Goal: Task Accomplishment & Management: Manage account settings

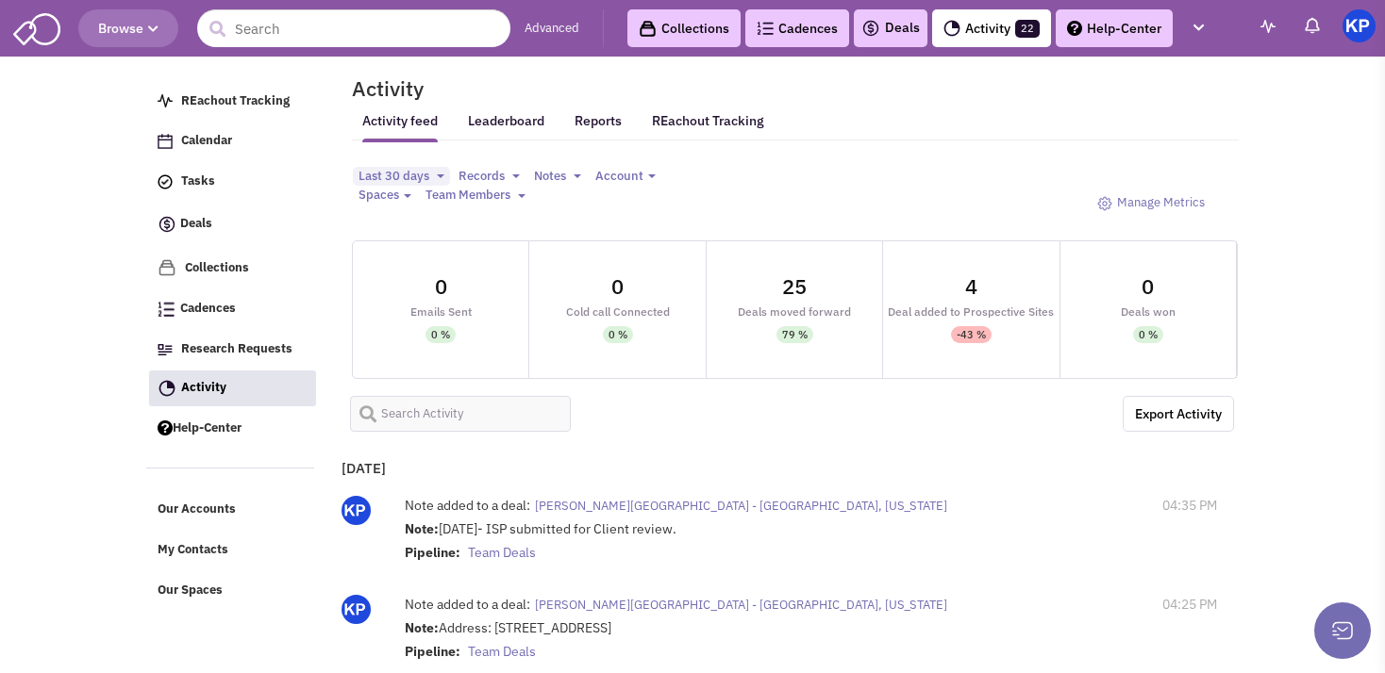
select select
click at [890, 34] on link "Deals" at bounding box center [890, 28] width 58 height 23
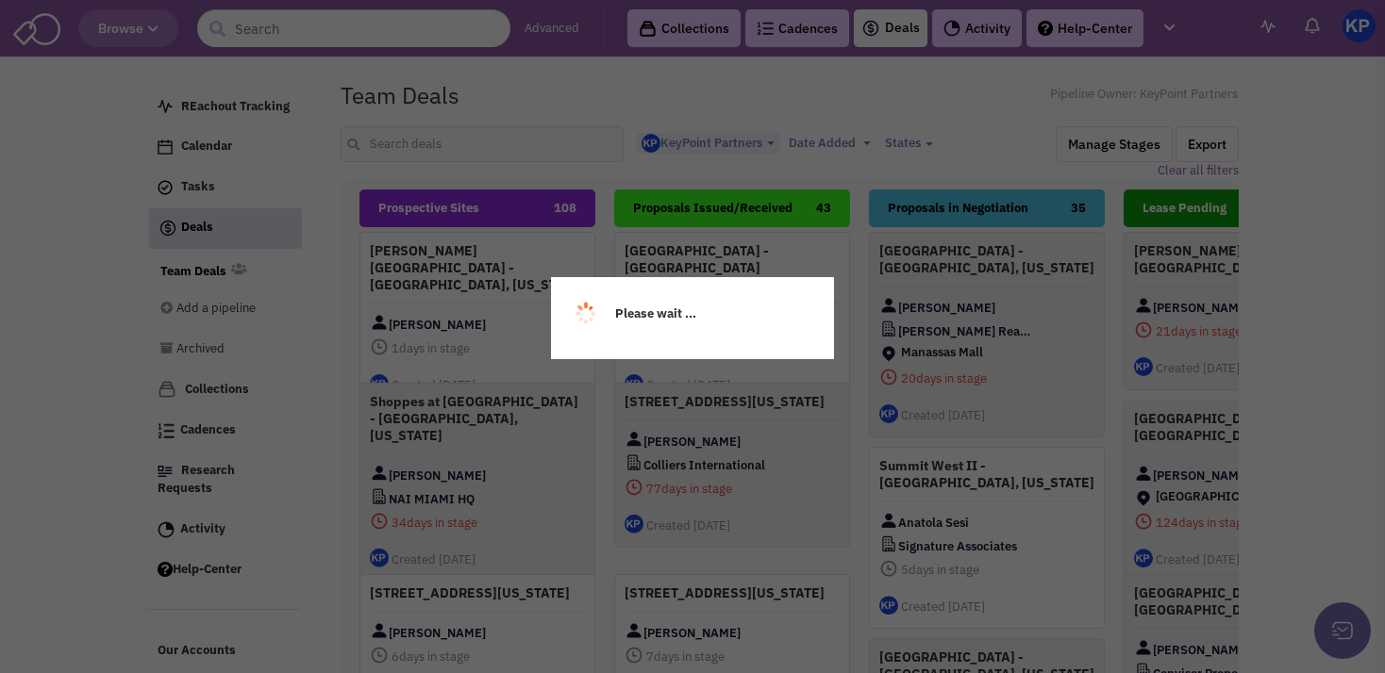
select select "1900"
select select
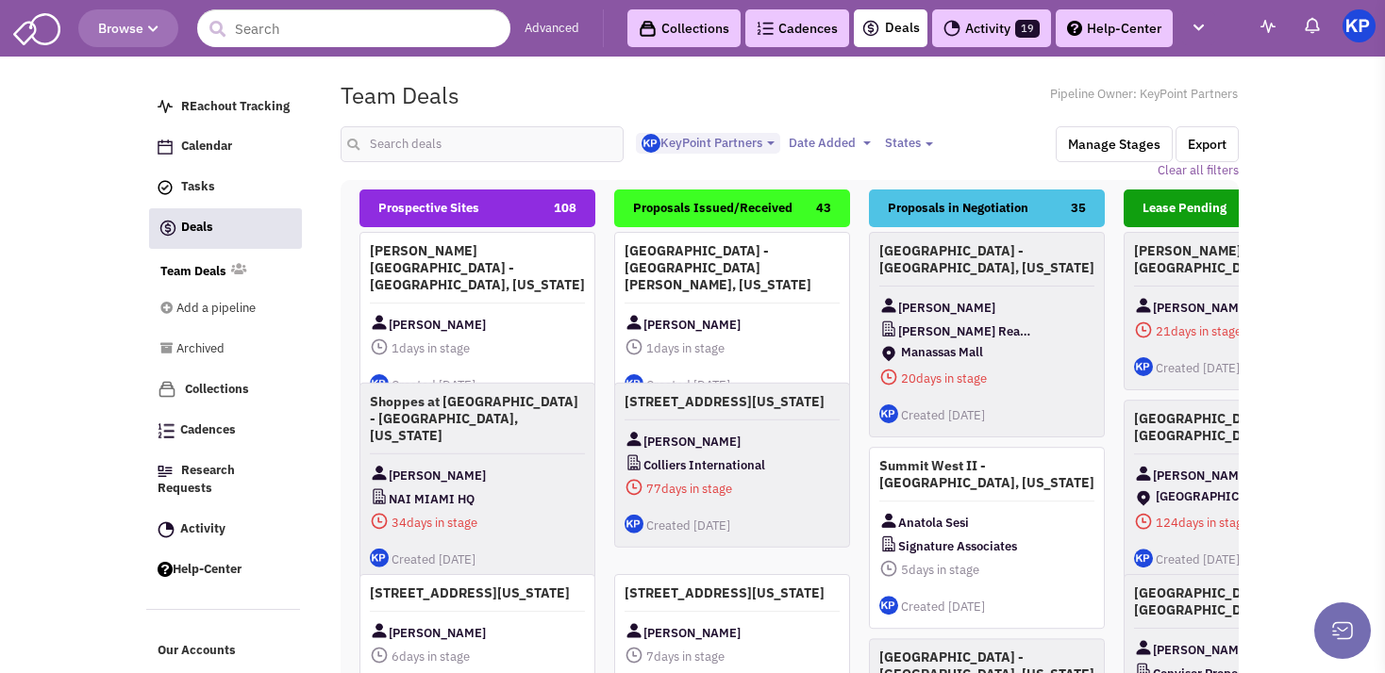
scroll to position [19, 0]
click at [399, 141] on input "text" at bounding box center [481, 144] width 283 height 36
type input "[GEOGRAPHIC_DATA]"
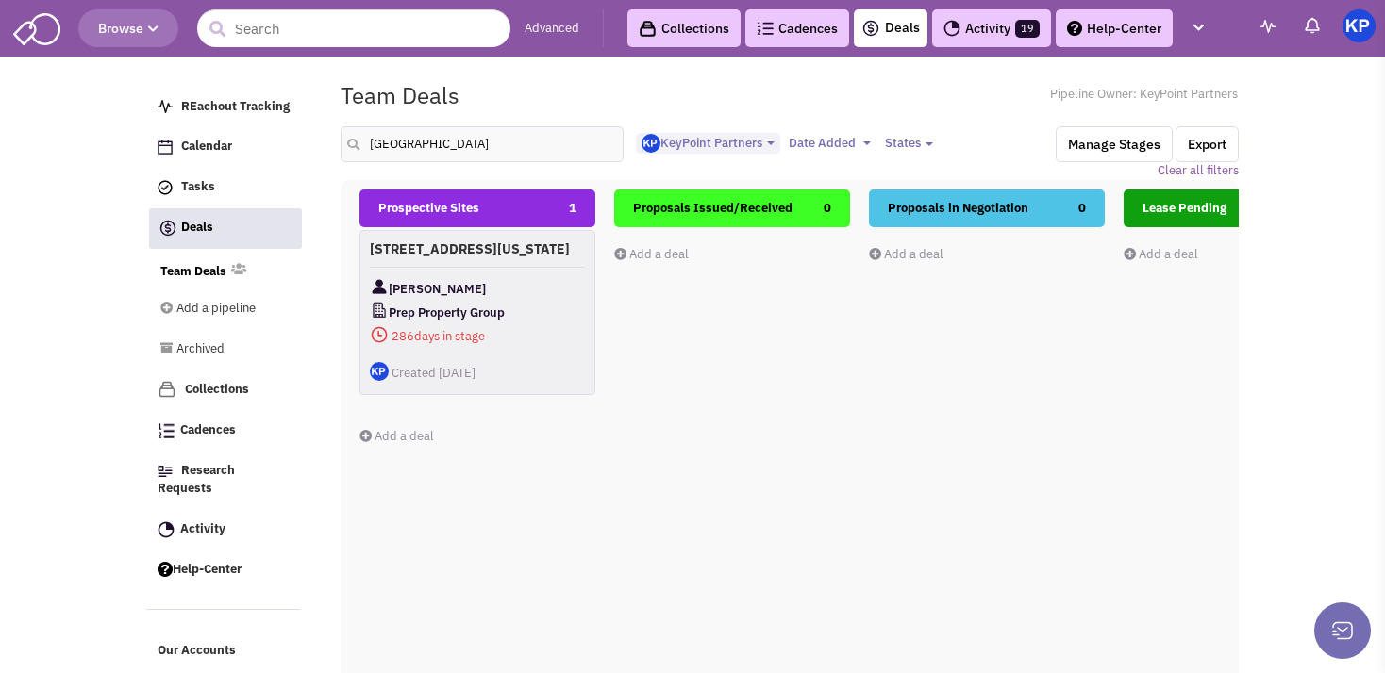
click at [507, 288] on div "[STREET_ADDRESS][US_STATE] [PERSON_NAME] Prep Property Group 286 days in stage $" at bounding box center [477, 312] width 236 height 165
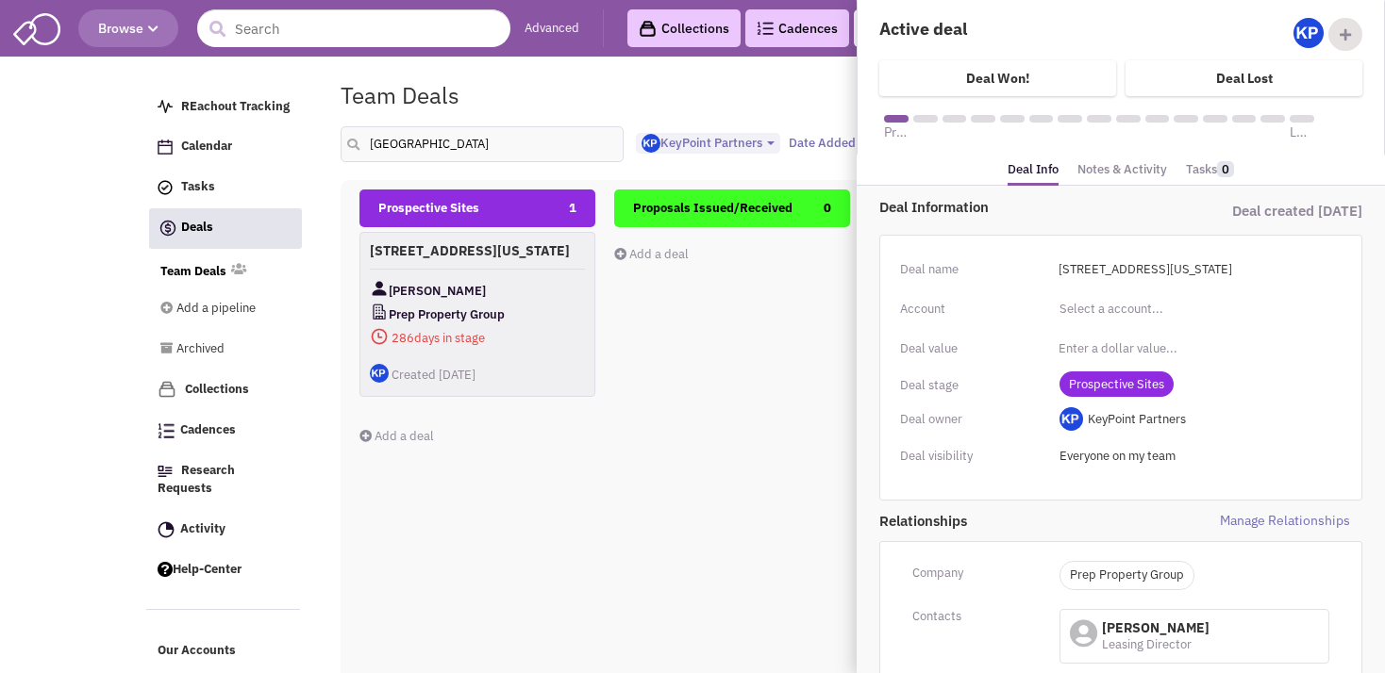
click at [1136, 183] on li "Notes & Activity" at bounding box center [1122, 171] width 108 height 28
click at [1115, 174] on link "Notes & Activity" at bounding box center [1122, 170] width 90 height 27
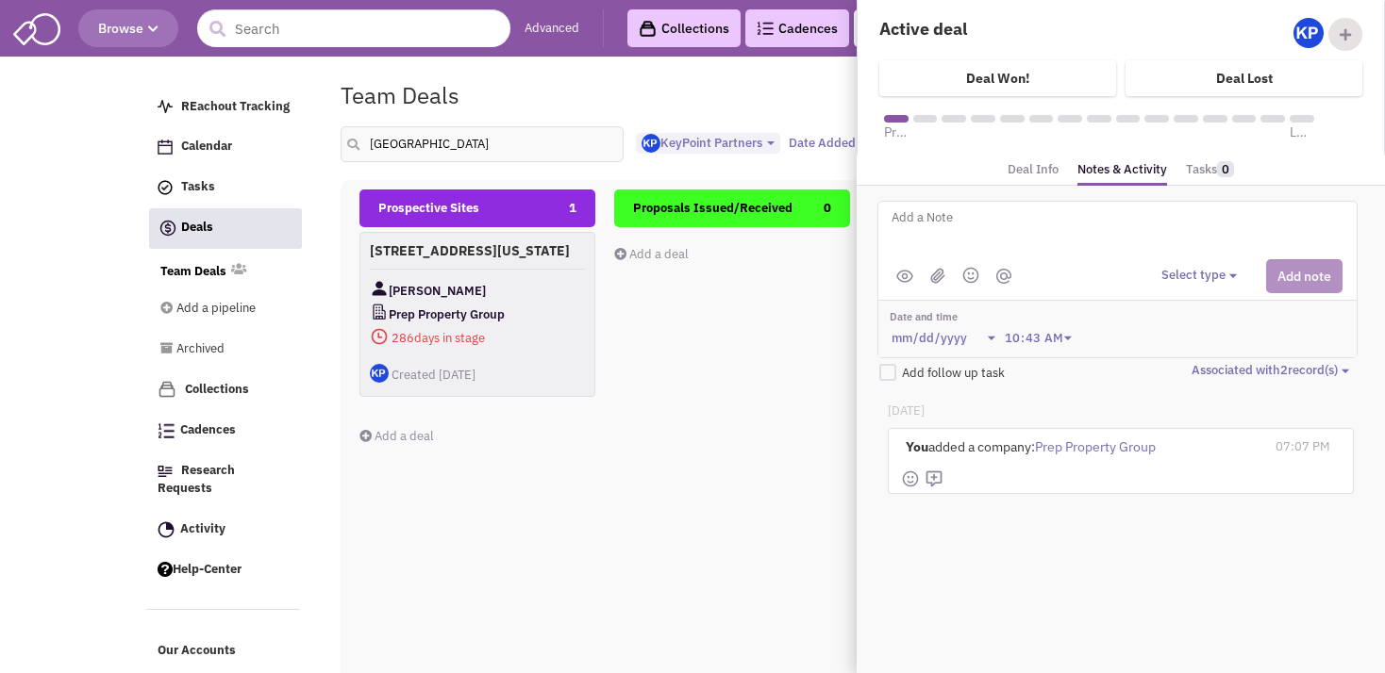
click at [788, 467] on div "Proposals Issued/Received 0 Add a deal Total: $ 0" at bounding box center [732, 525] width 236 height 670
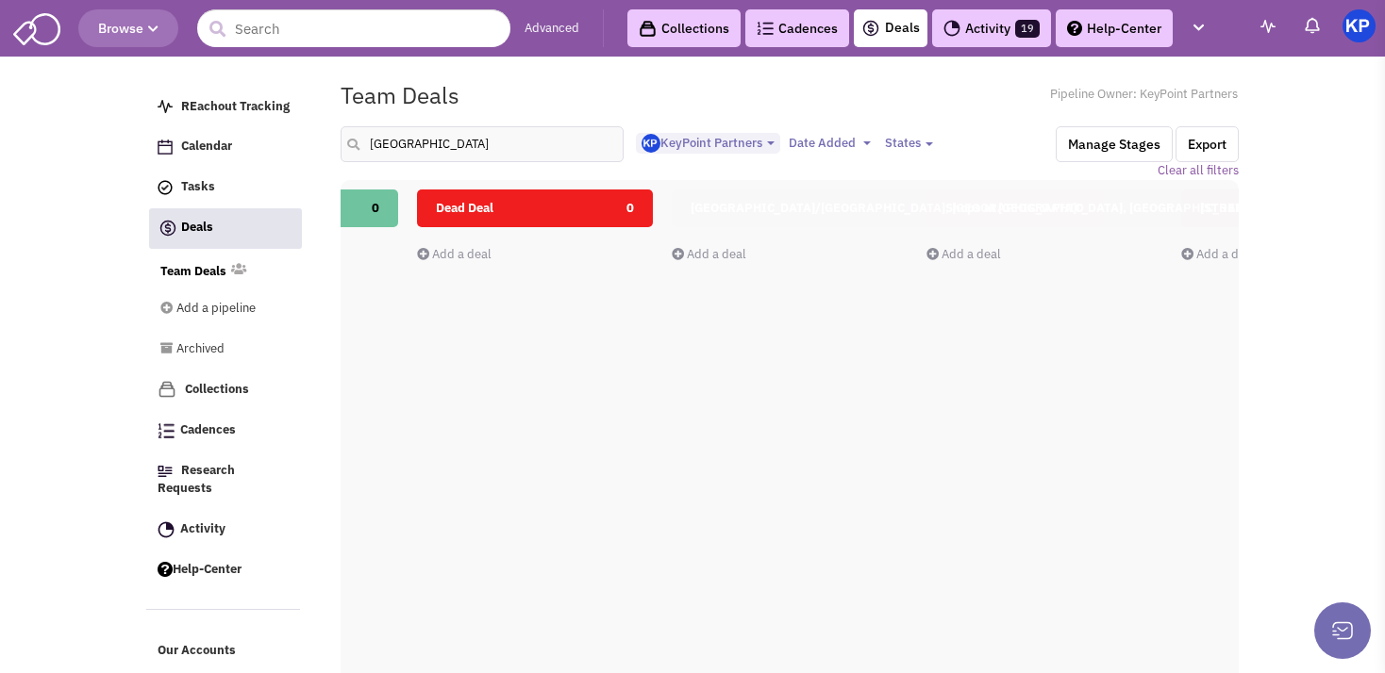
scroll to position [0, 1218]
drag, startPoint x: 1346, startPoint y: 340, endPoint x: 538, endPoint y: 303, distance: 809.2
click at [538, 303] on body "Browse Advanced Collections Cadences 0 Deals Activity 19 Help-Center Calendar" at bounding box center [692, 439] width 1385 height 878
click at [538, 303] on div "Dead Deal 0 Add a deal Total: $ 0" at bounding box center [533, 525] width 236 height 670
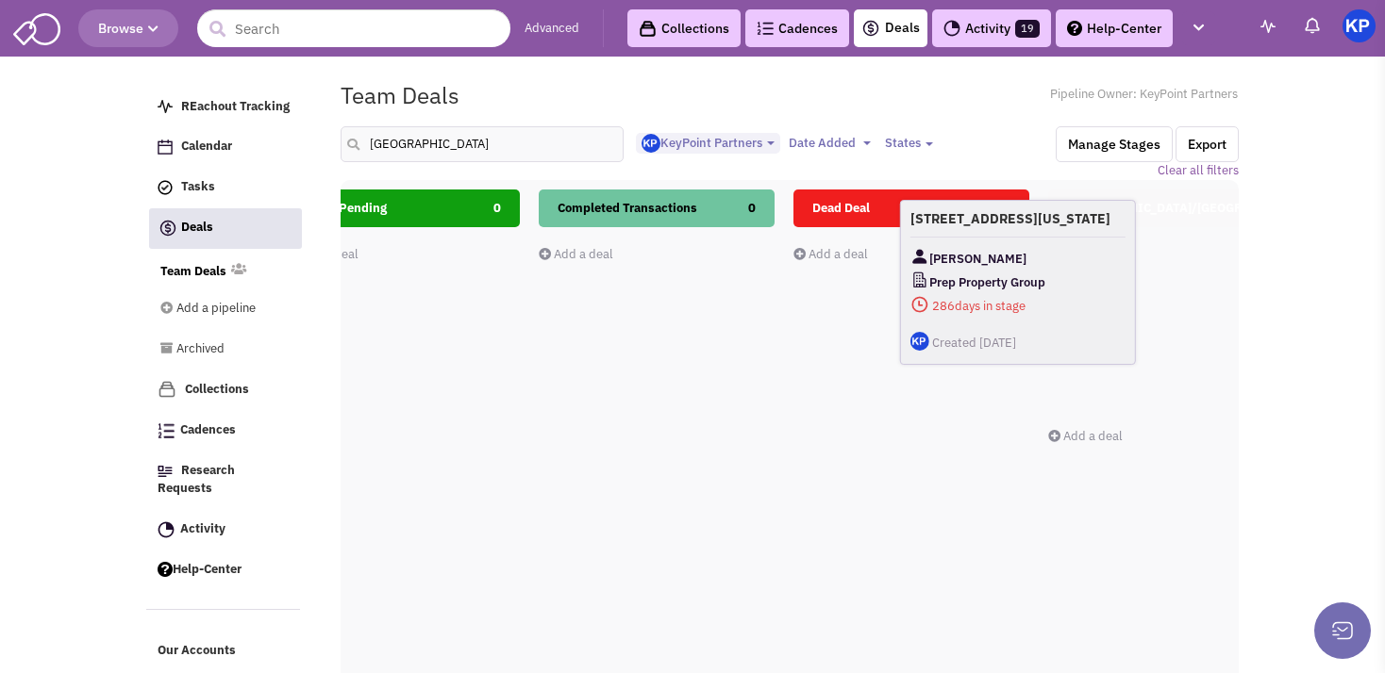
scroll to position [0, 885]
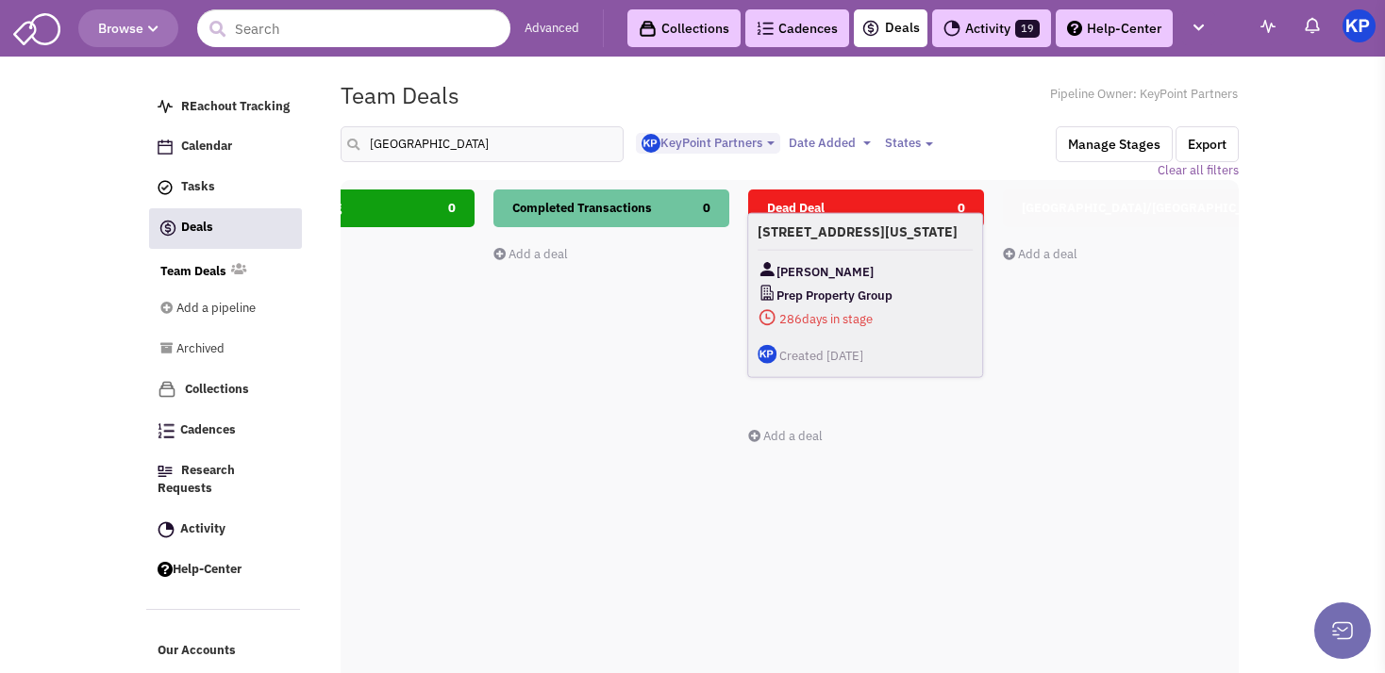
drag, startPoint x: 467, startPoint y: 298, endPoint x: 854, endPoint y: 280, distance: 388.0
click at [854, 280] on div "[PERSON_NAME]" at bounding box center [864, 272] width 215 height 24
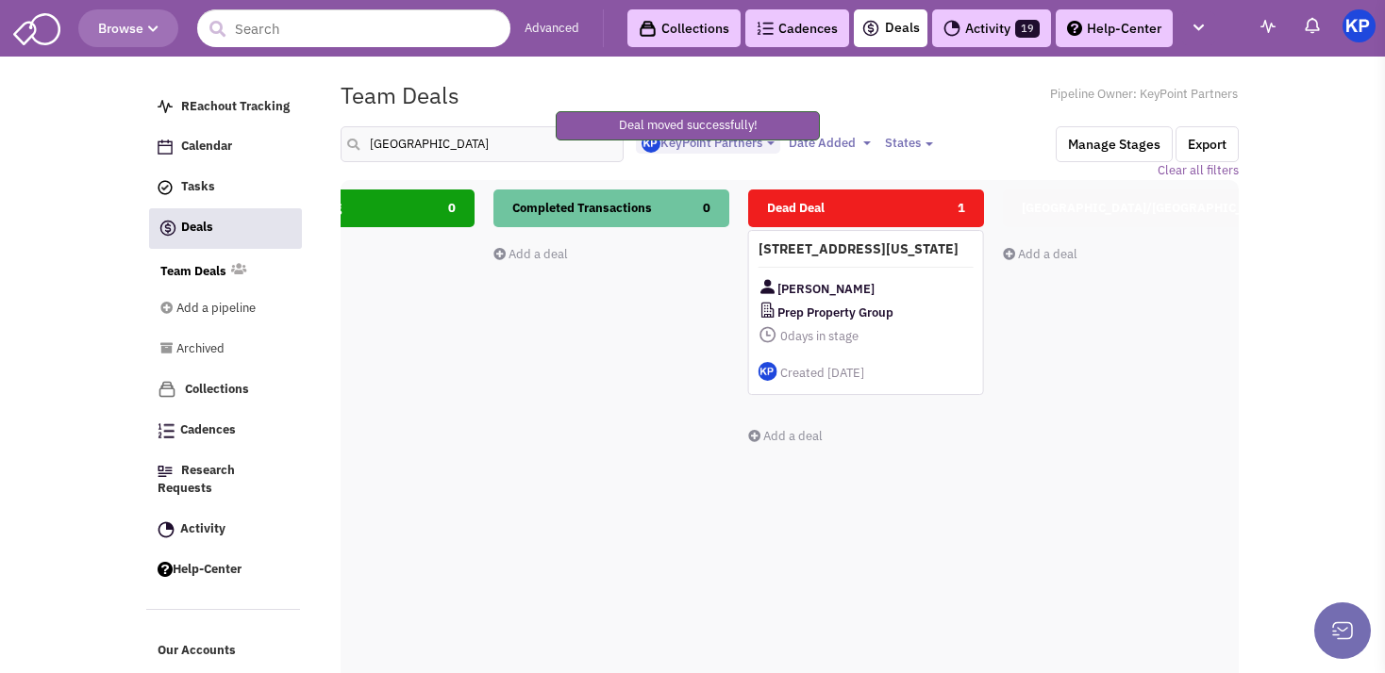
click at [897, 257] on h4 "[STREET_ADDRESS][US_STATE]" at bounding box center [865, 249] width 215 height 17
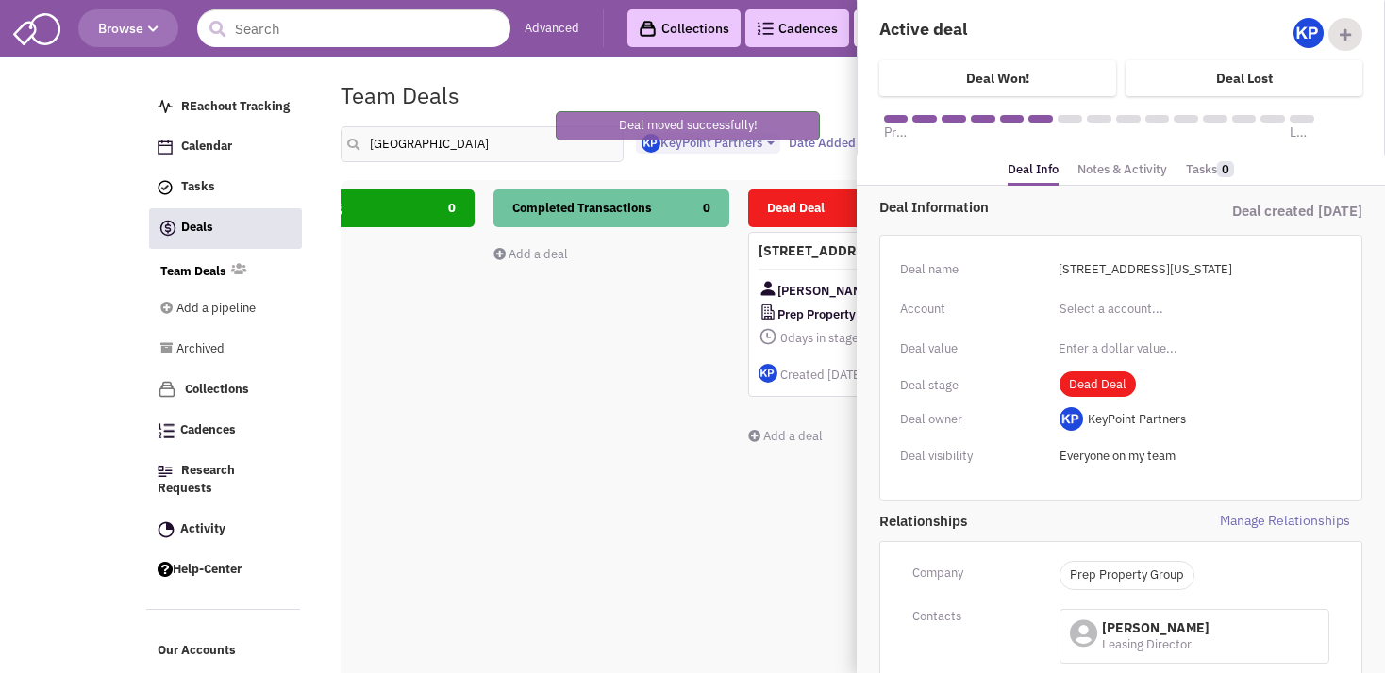
click at [1091, 176] on link "Notes & Activity" at bounding box center [1122, 170] width 90 height 27
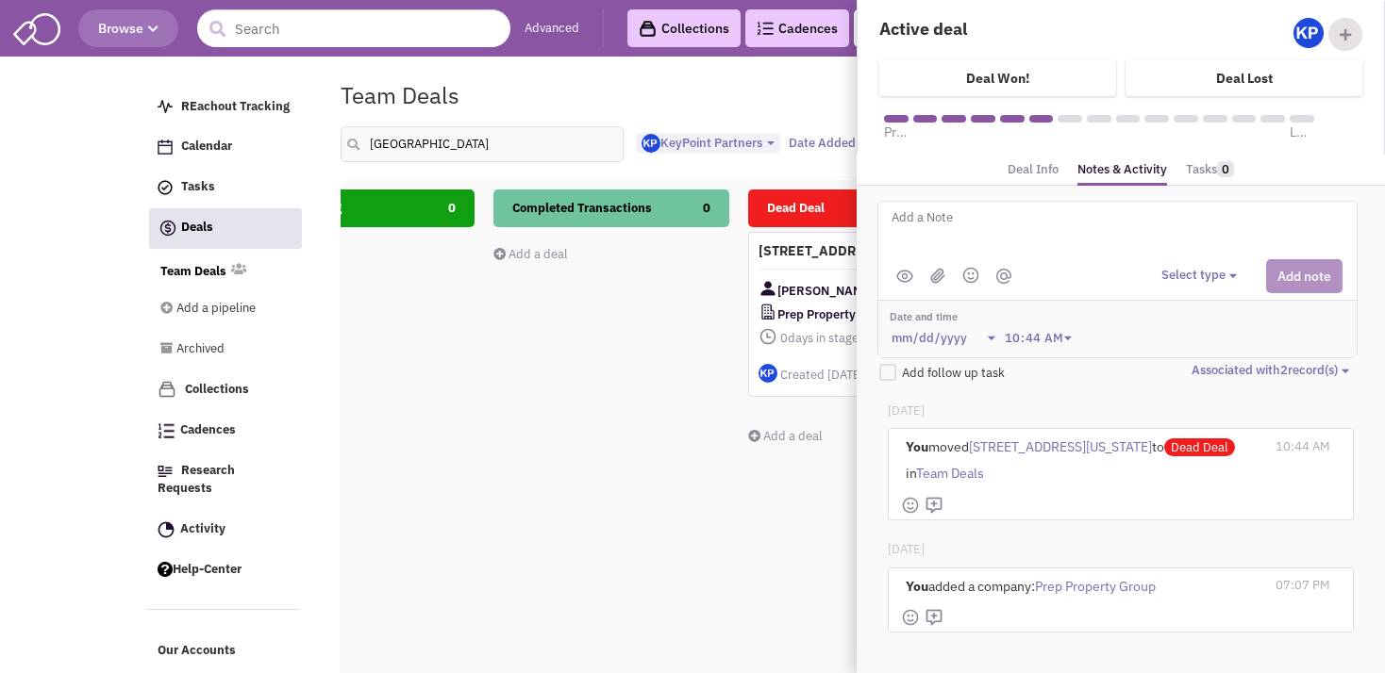
click at [969, 233] on textarea at bounding box center [1122, 233] width 467 height 52
type textarea "[DATE]- Too close to [GEOGRAPHIC_DATA] location."
click at [1183, 273] on button "Select type" at bounding box center [1201, 276] width 81 height 18
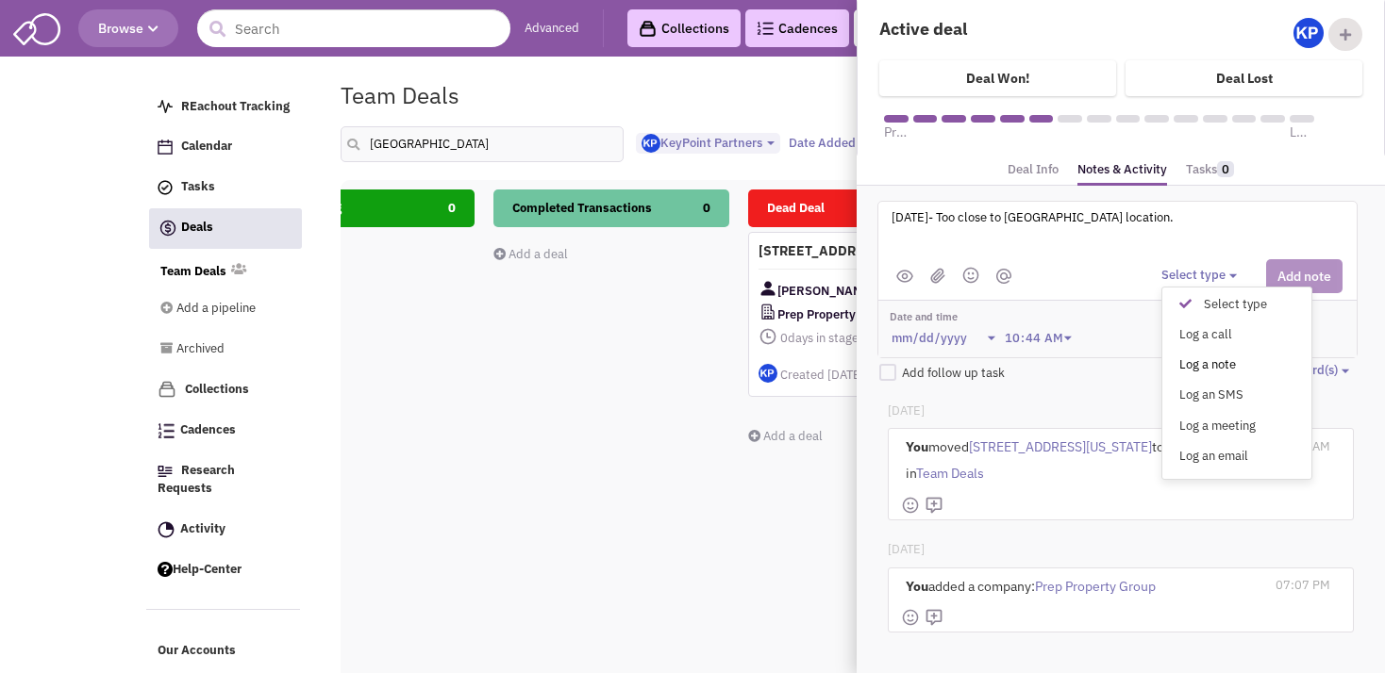
click at [1179, 361] on div "Log a note" at bounding box center [1190, 366] width 46 height 18
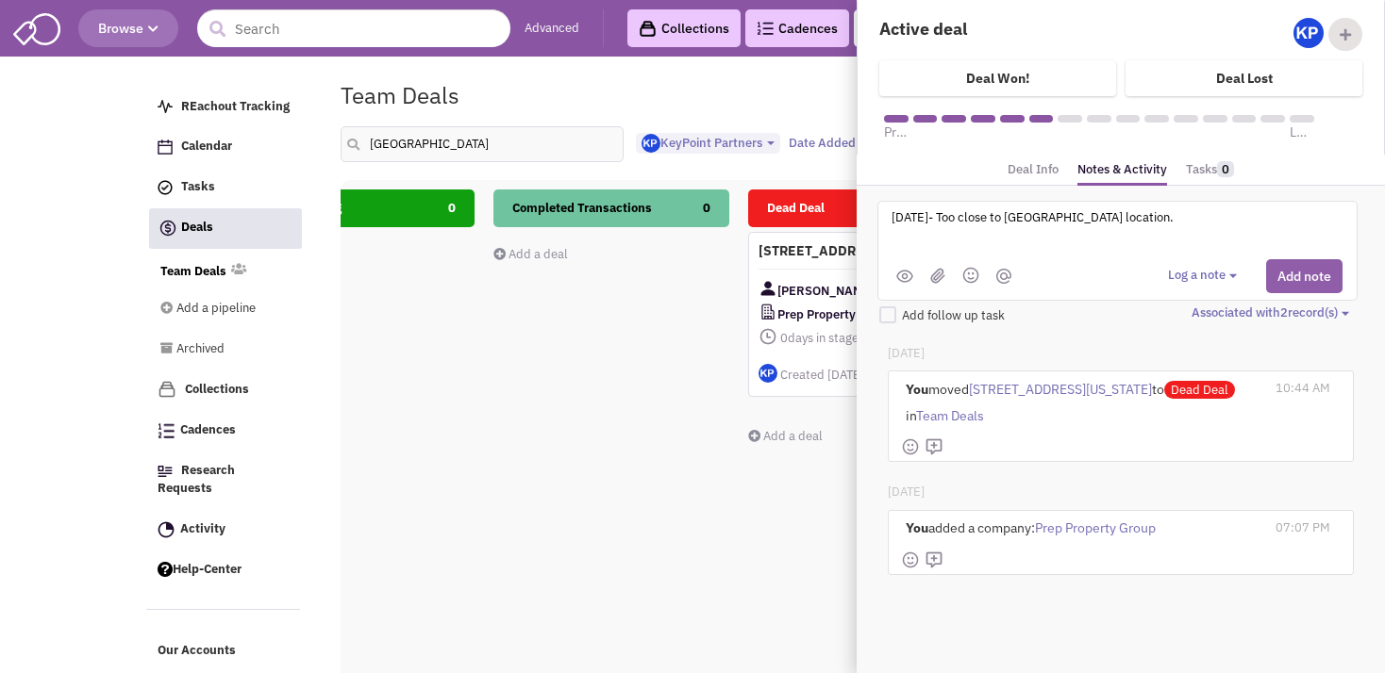
click at [1284, 276] on button "Add note" at bounding box center [1304, 276] width 76 height 34
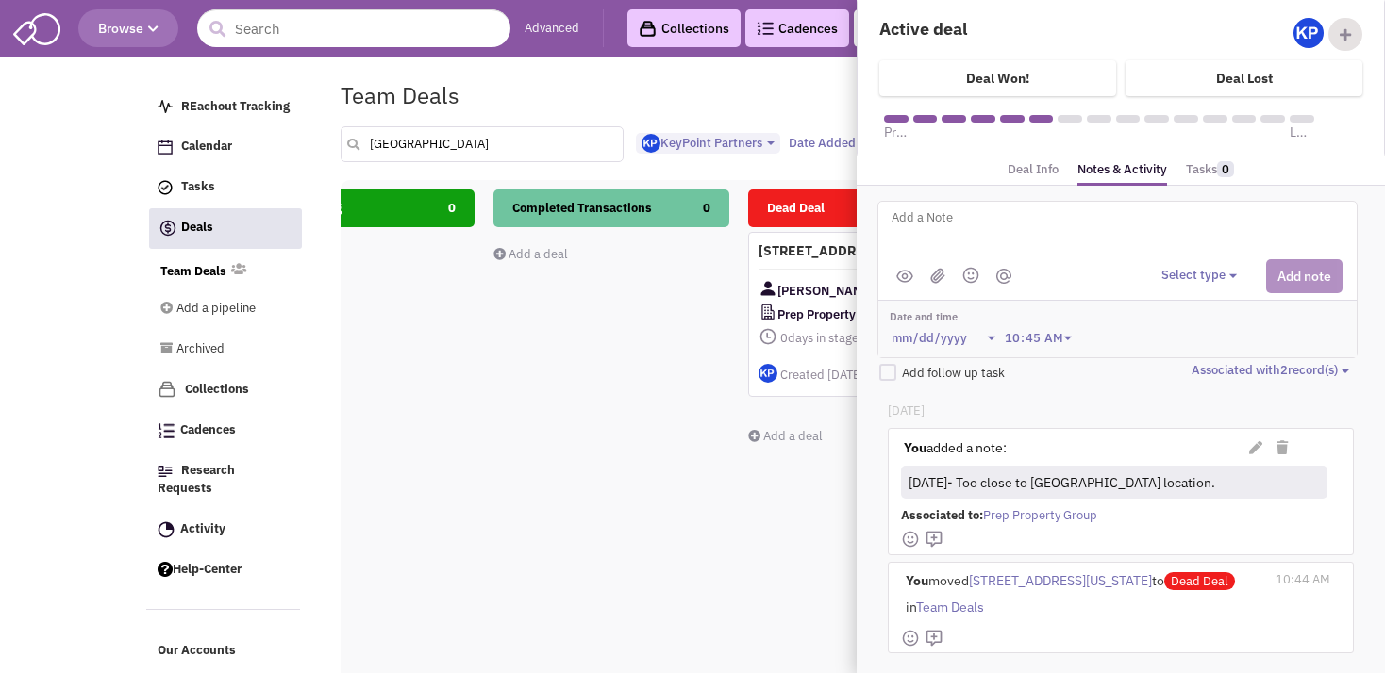
click at [446, 147] on input "[GEOGRAPHIC_DATA]" at bounding box center [481, 144] width 283 height 36
type input "c"
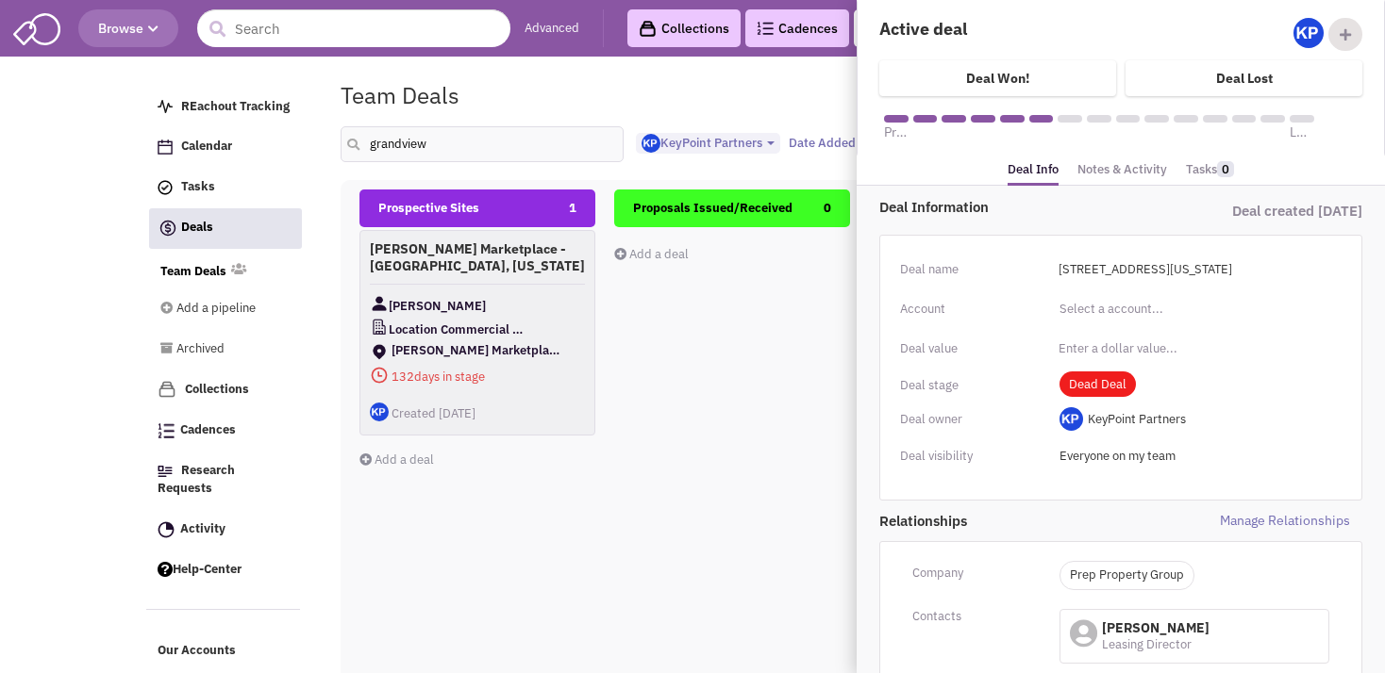
click at [562, 293] on div "[PERSON_NAME] Marketplace - [GEOGRAPHIC_DATA], [US_STATE] [PERSON_NAME] Locatio…" at bounding box center [477, 333] width 236 height 206
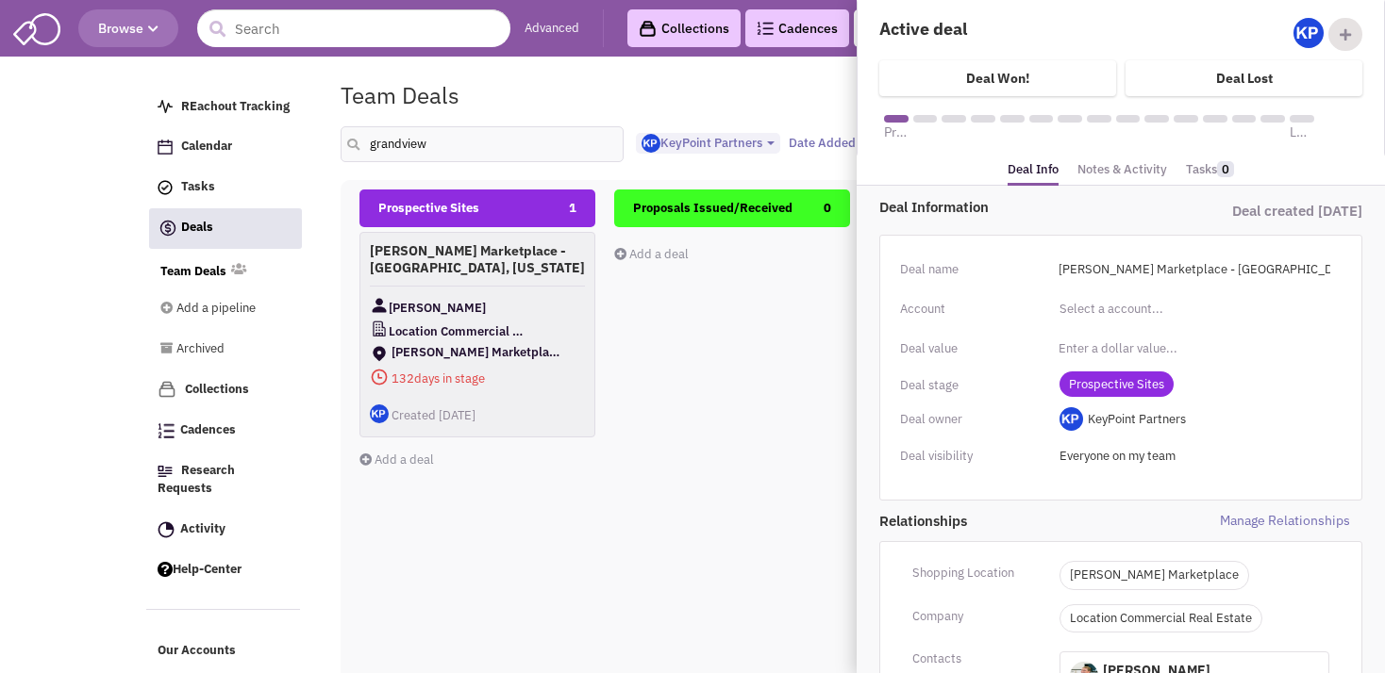
click at [1142, 174] on link "Notes & Activity" at bounding box center [1122, 170] width 90 height 27
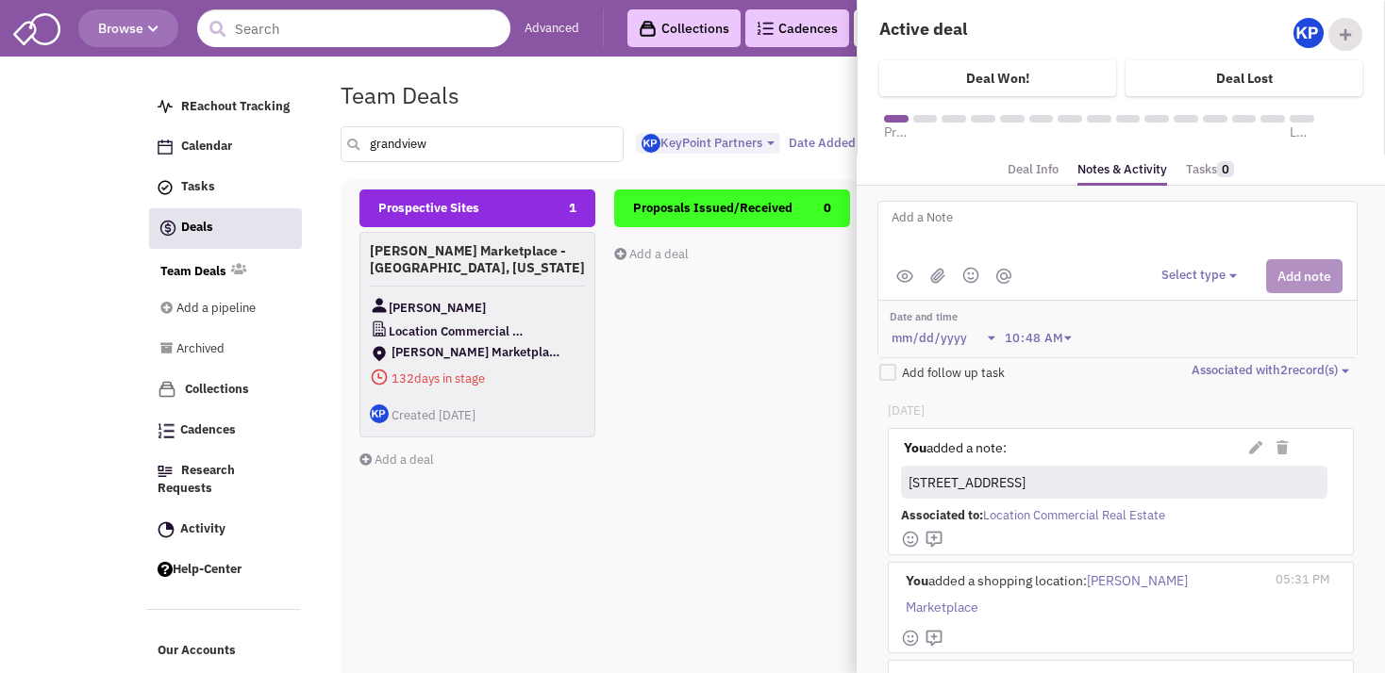
click at [435, 145] on input "grandview" at bounding box center [481, 144] width 283 height 36
type input "g"
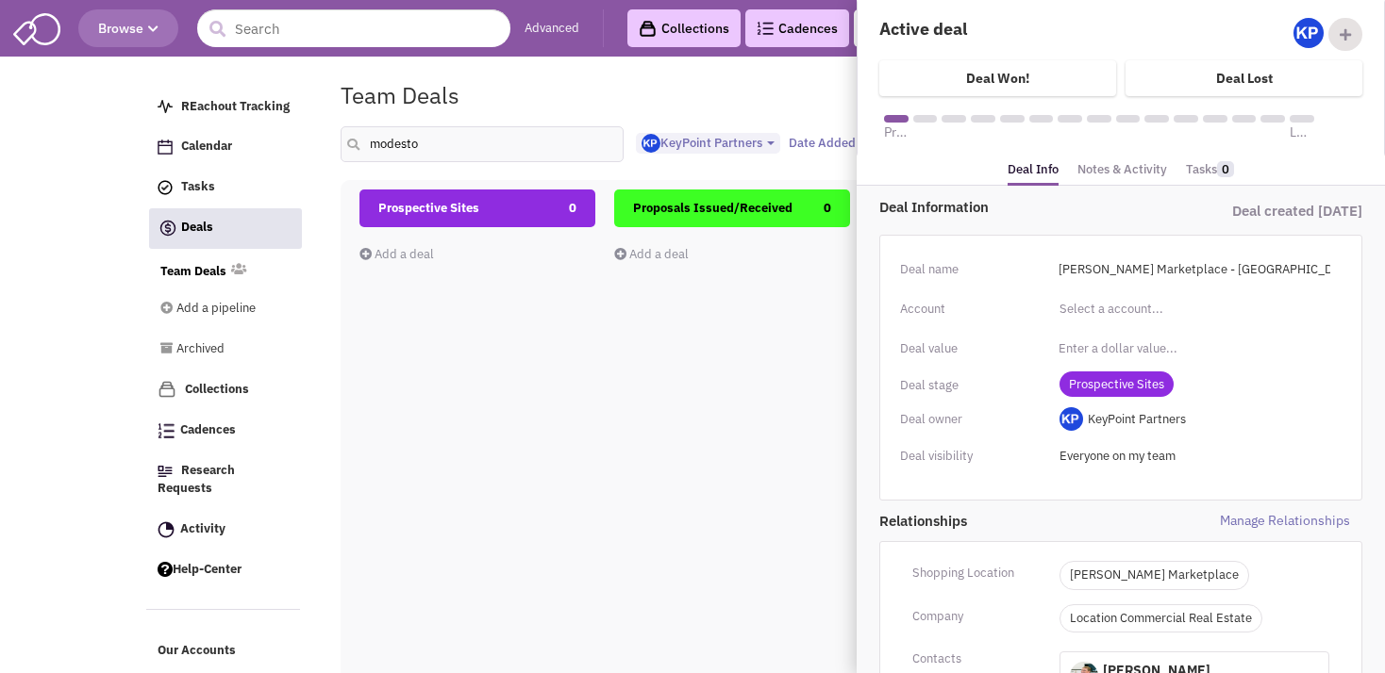
click at [535, 424] on div "Prospective Sites 0 Add a deal Total: $ 0" at bounding box center [477, 525] width 236 height 670
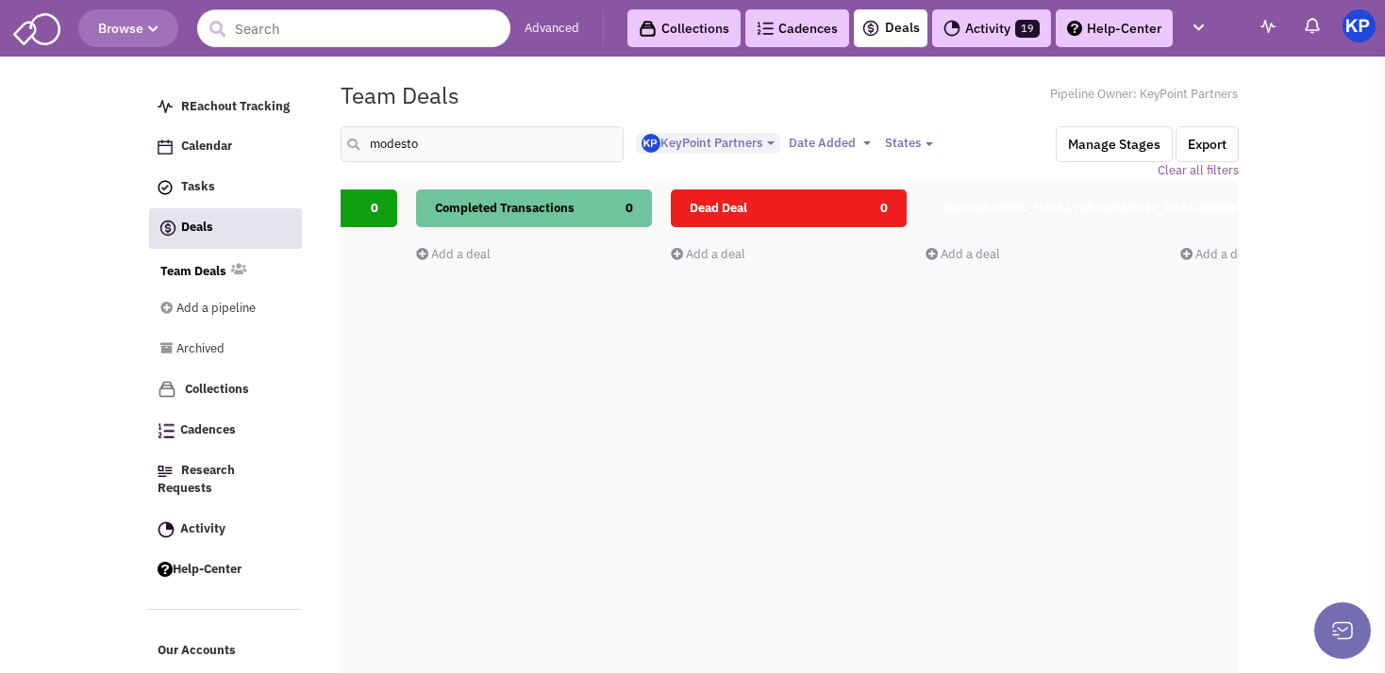
scroll to position [0, 963]
click at [415, 145] on input "modesto" at bounding box center [481, 144] width 283 height 36
type input "m"
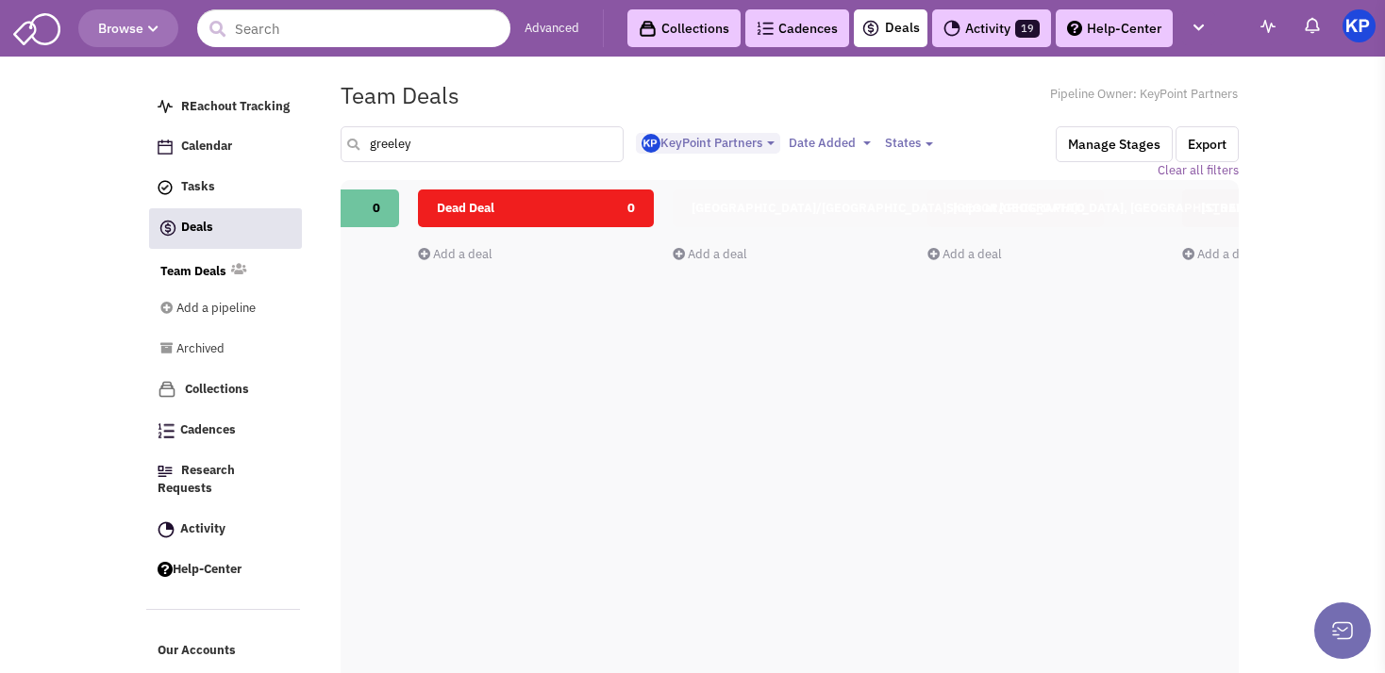
scroll to position [0, 1218]
drag, startPoint x: 411, startPoint y: 144, endPoint x: 354, endPoint y: 151, distance: 57.9
click at [354, 151] on input "greeley" at bounding box center [481, 144] width 283 height 36
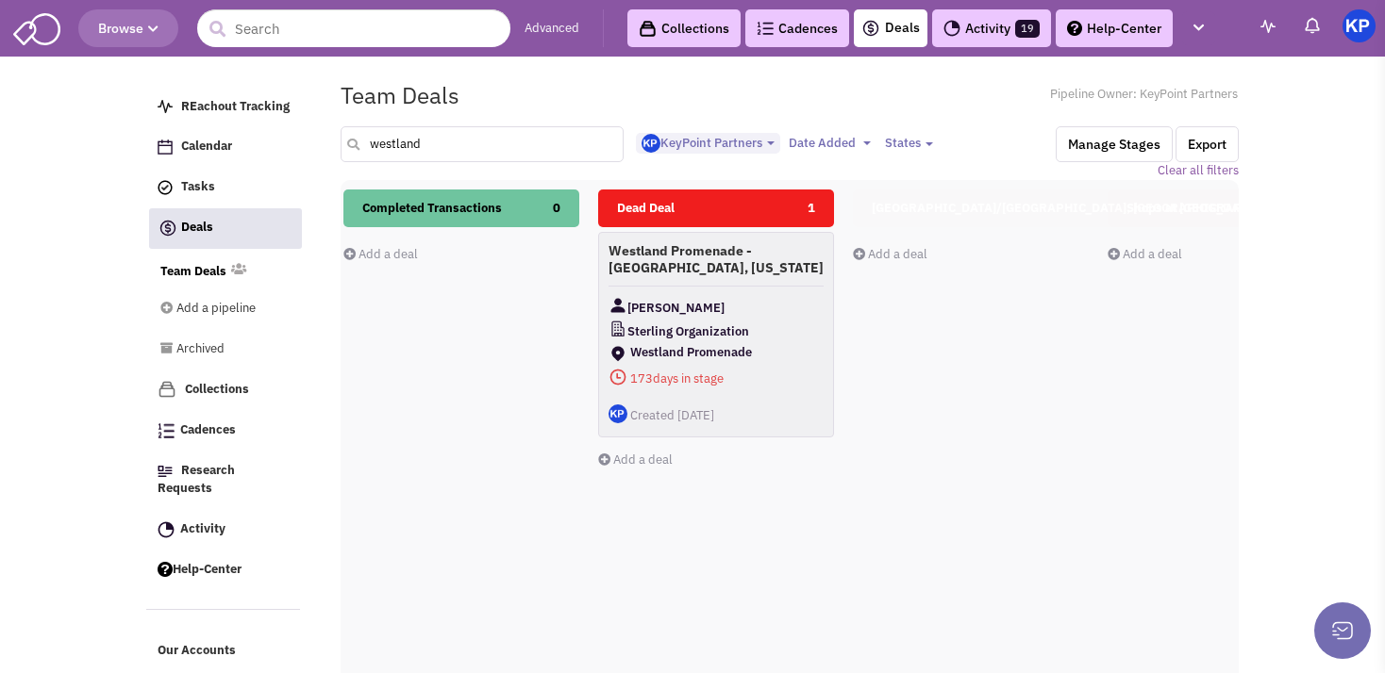
scroll to position [0, 1037]
click at [735, 283] on div "Westland Promenade - [GEOGRAPHIC_DATA], [US_STATE] [PERSON_NAME] Sterling Organ…" at bounding box center [714, 333] width 236 height 206
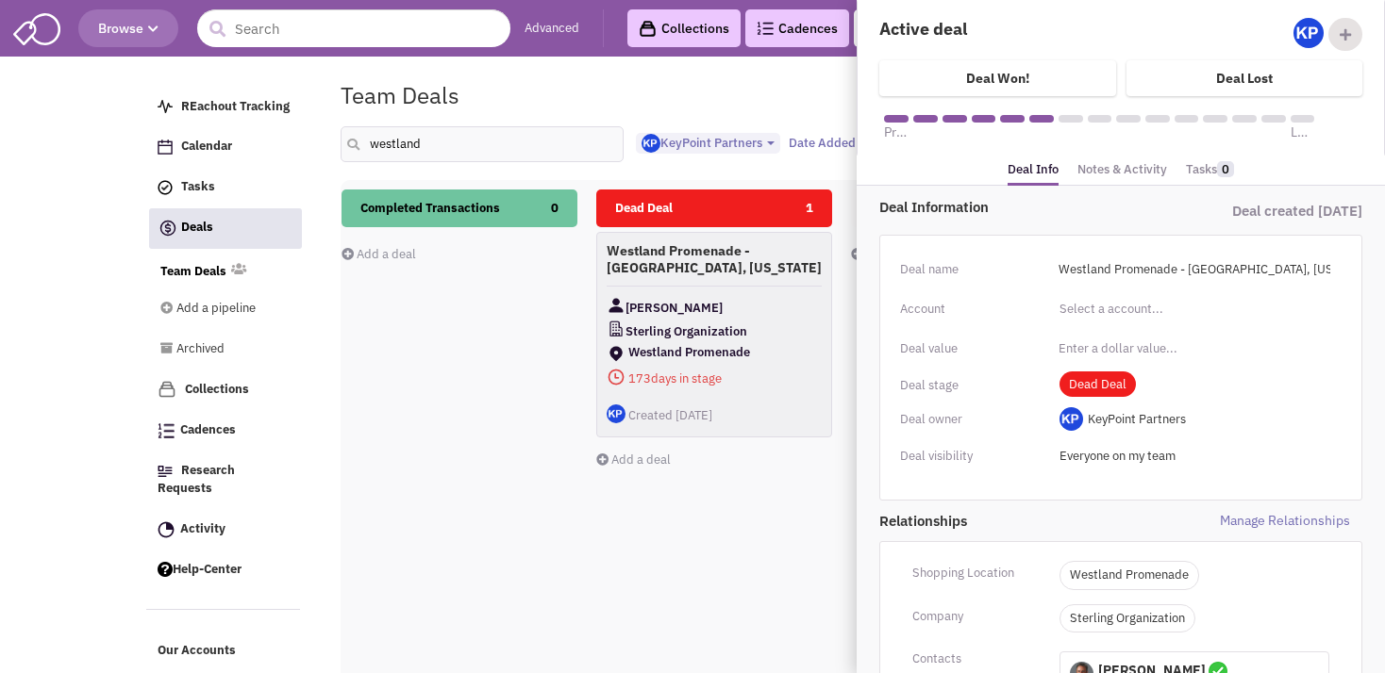
click at [452, 443] on div "Completed Transactions 0 Add a deal Total: $ 0" at bounding box center [459, 525] width 236 height 670
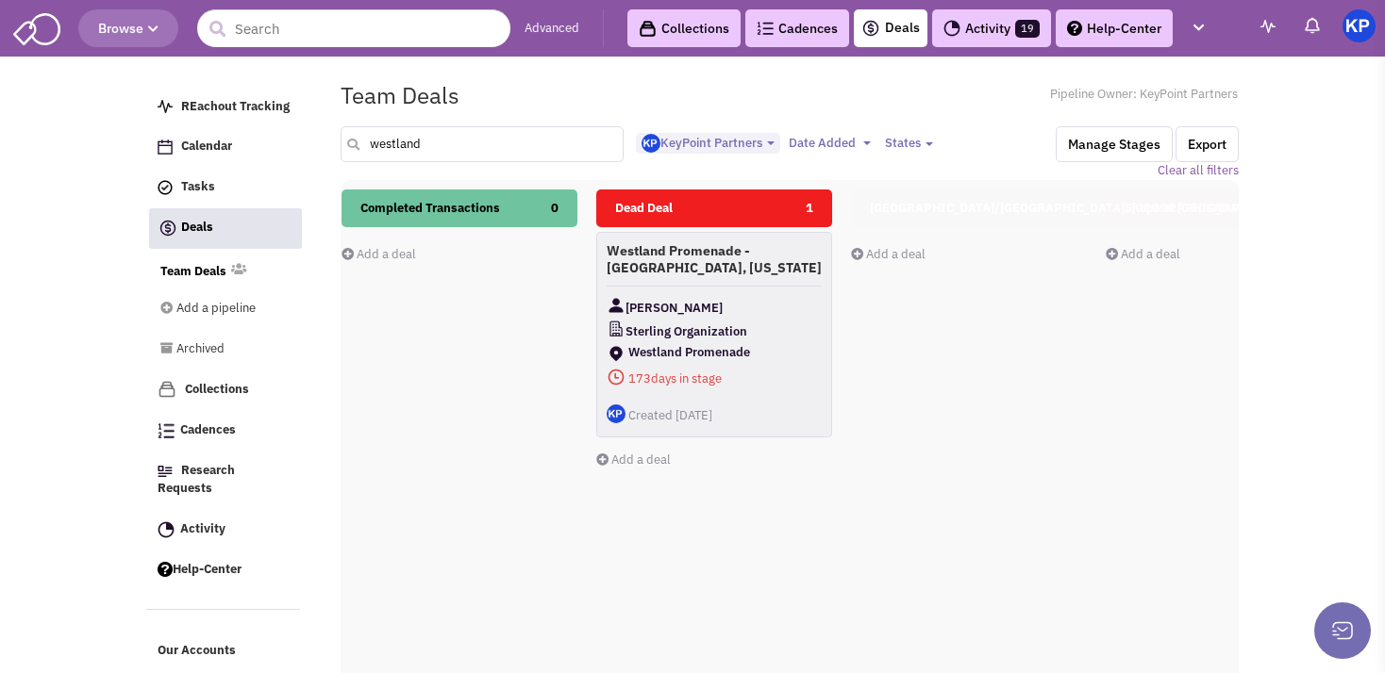
drag, startPoint x: 394, startPoint y: 142, endPoint x: 355, endPoint y: 141, distance: 39.6
click at [355, 141] on input "westland" at bounding box center [481, 144] width 283 height 36
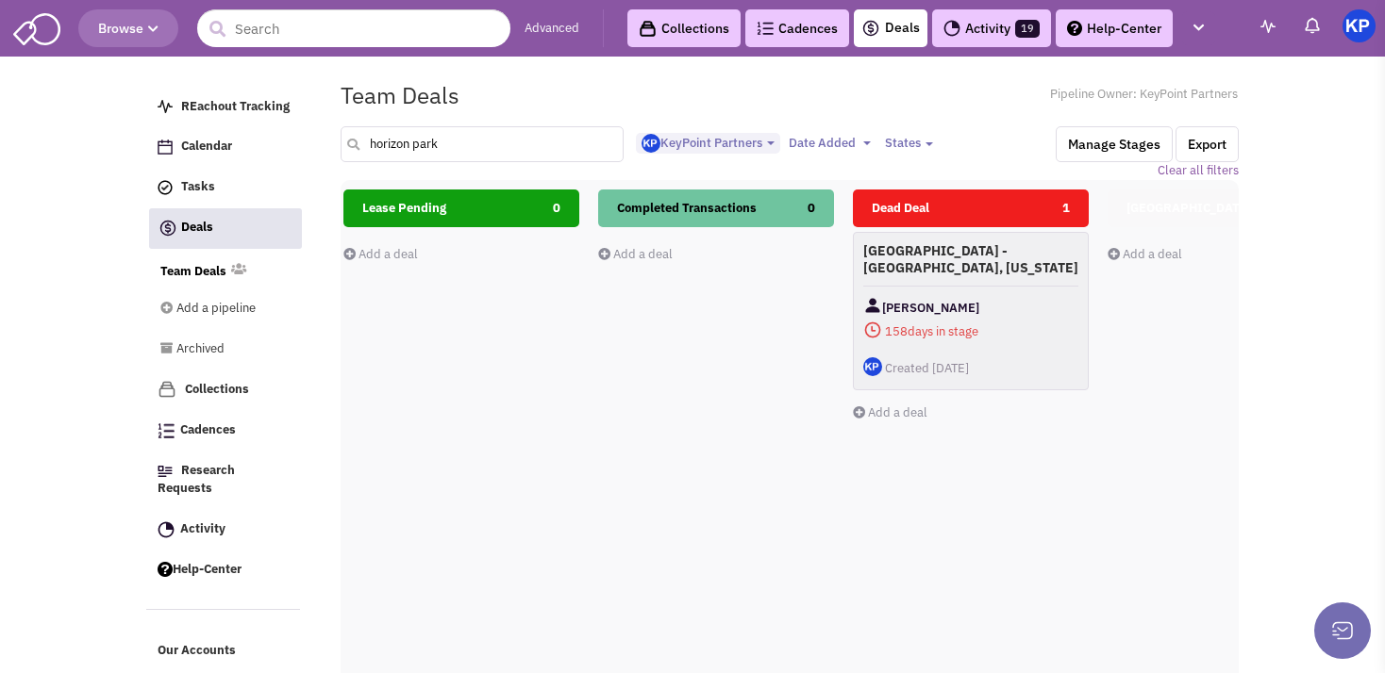
scroll to position [0, 899]
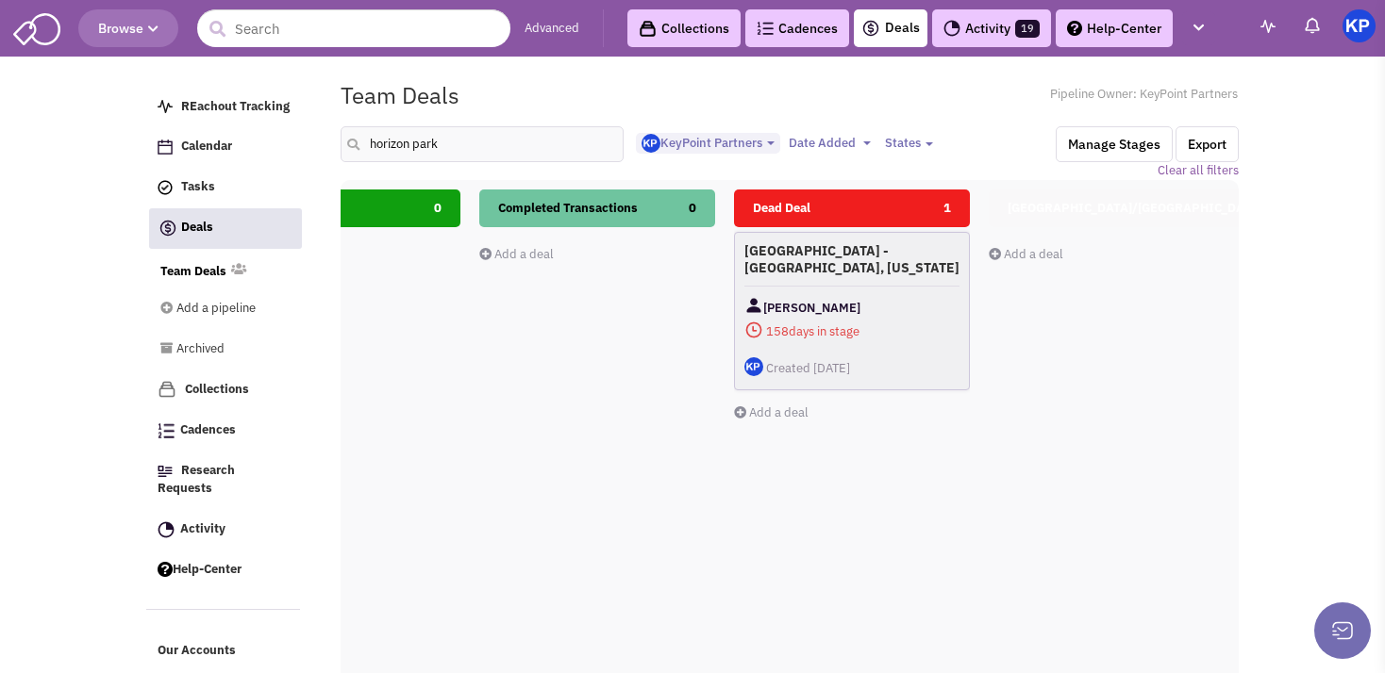
click at [873, 289] on div "[GEOGRAPHIC_DATA] - [GEOGRAPHIC_DATA], [US_STATE] [PERSON_NAME] 158 days in sta…" at bounding box center [852, 311] width 236 height 158
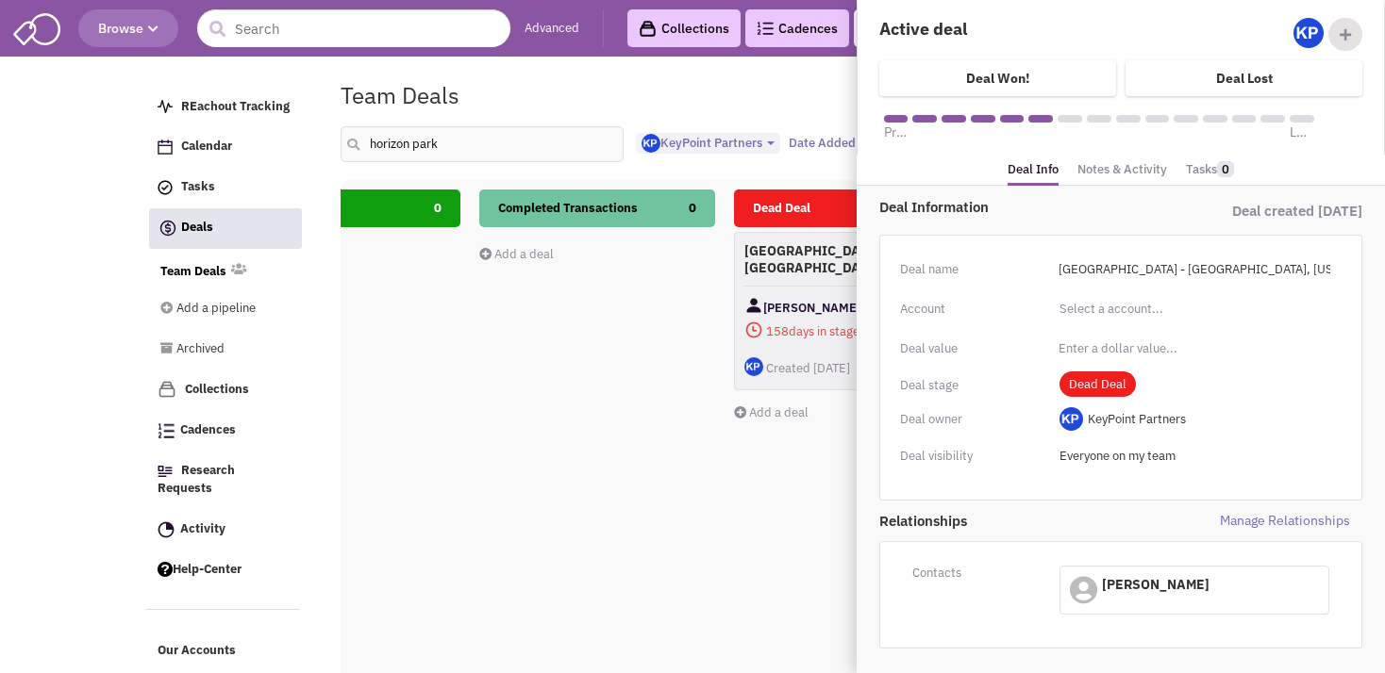
click at [1131, 160] on link "Notes & Activity" at bounding box center [1122, 170] width 90 height 27
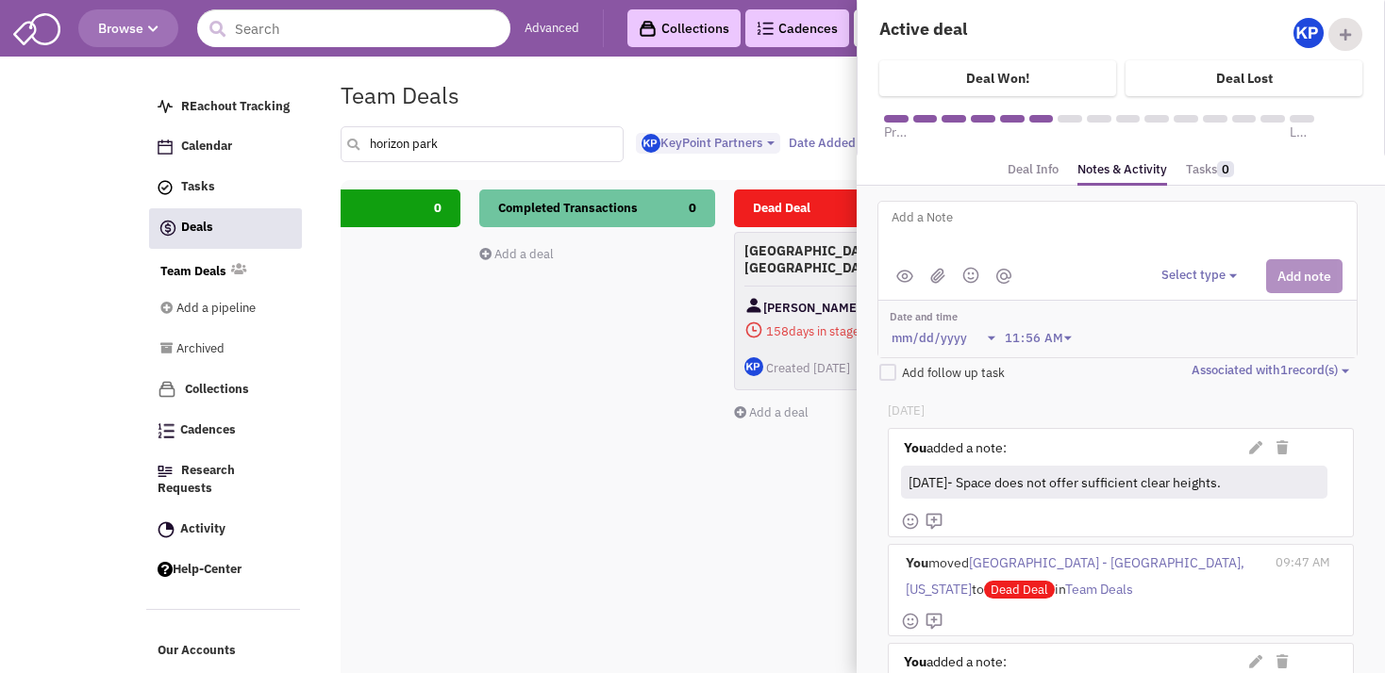
drag, startPoint x: 462, startPoint y: 150, endPoint x: 349, endPoint y: 141, distance: 113.5
click at [349, 141] on input "horizon park" at bounding box center [481, 144] width 283 height 36
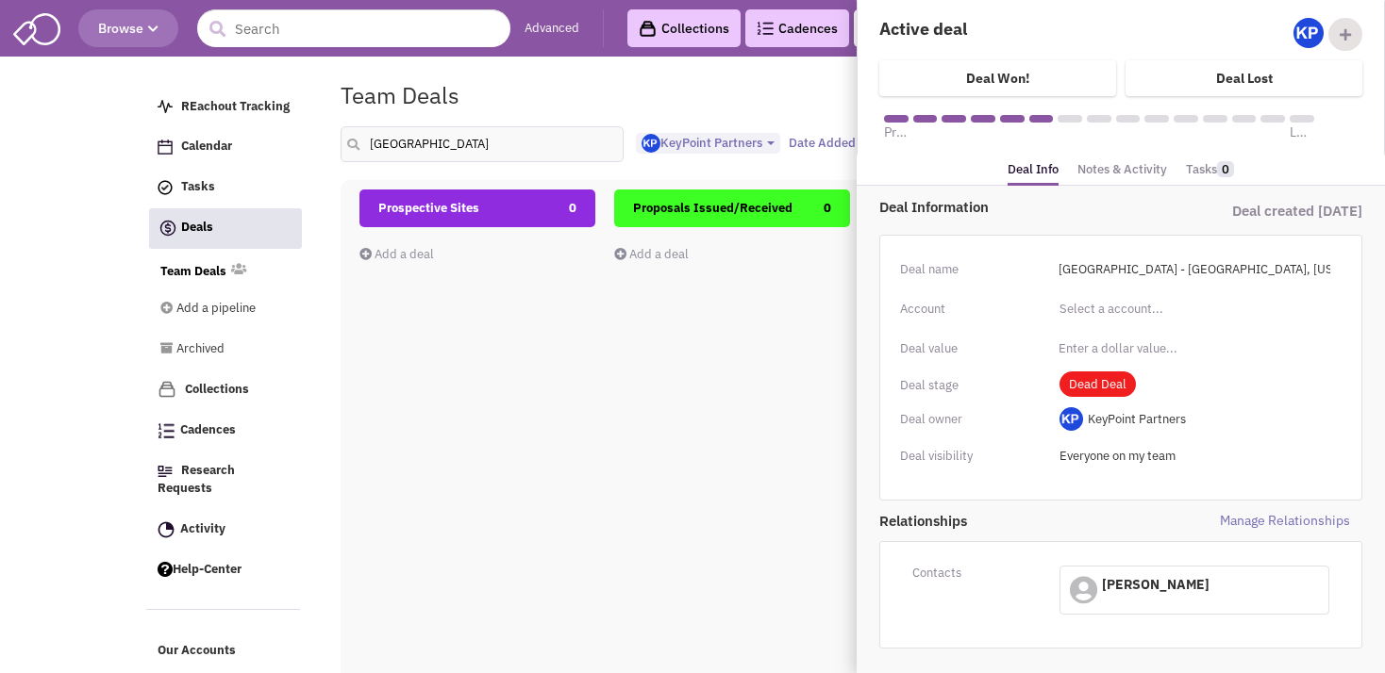
click at [549, 344] on div "Prospective Sites 0 Add a deal Total: $ 0" at bounding box center [477, 525] width 236 height 670
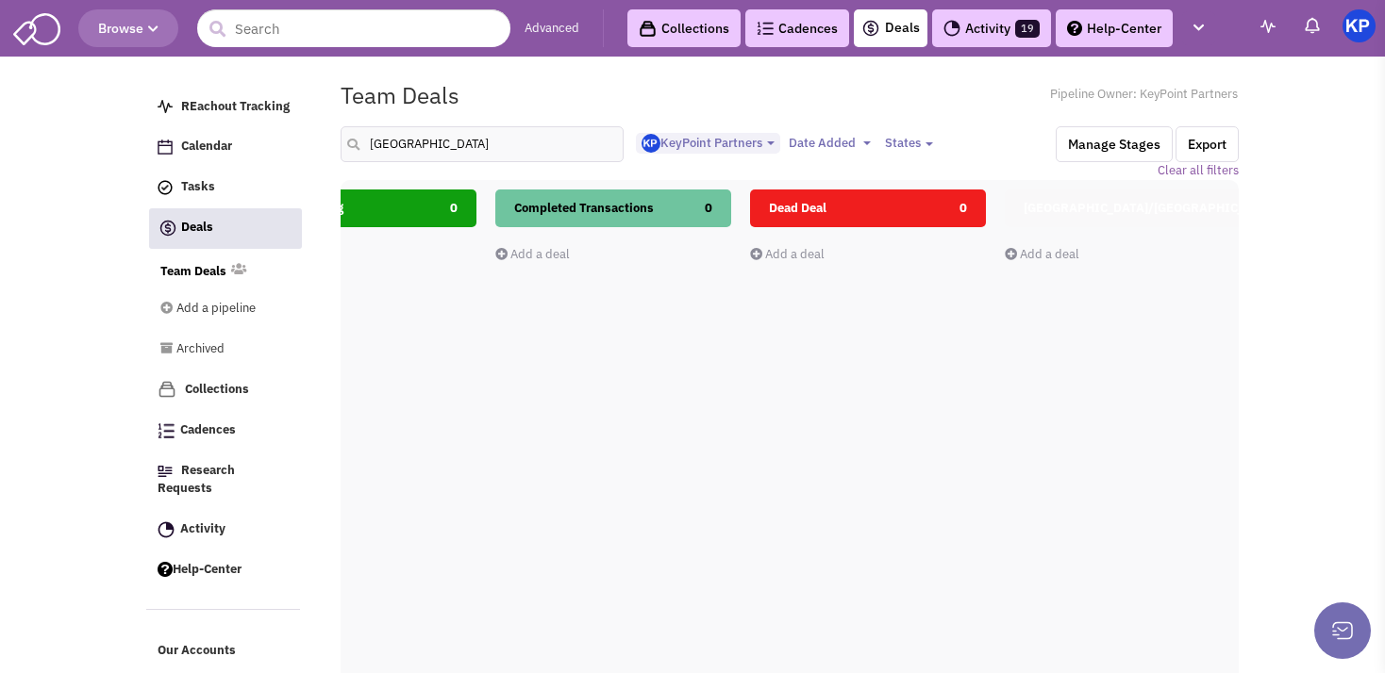
scroll to position [0, 887]
drag, startPoint x: 407, startPoint y: 133, endPoint x: 361, endPoint y: 129, distance: 46.4
click at [362, 129] on input "[GEOGRAPHIC_DATA]" at bounding box center [481, 144] width 283 height 36
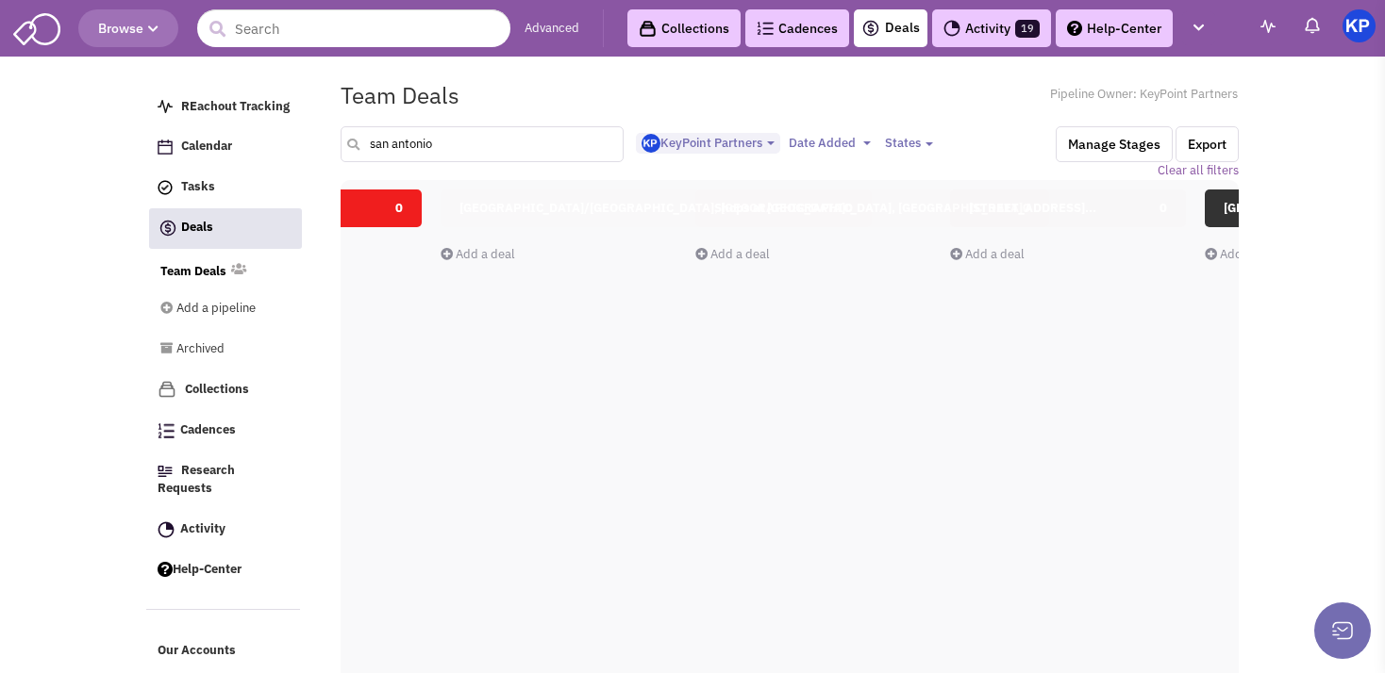
scroll to position [0, 1451]
drag, startPoint x: 447, startPoint y: 143, endPoint x: 367, endPoint y: 140, distance: 80.3
click at [367, 140] on input "san antonio" at bounding box center [481, 144] width 283 height 36
type input "[GEOGRAPHIC_DATA]"
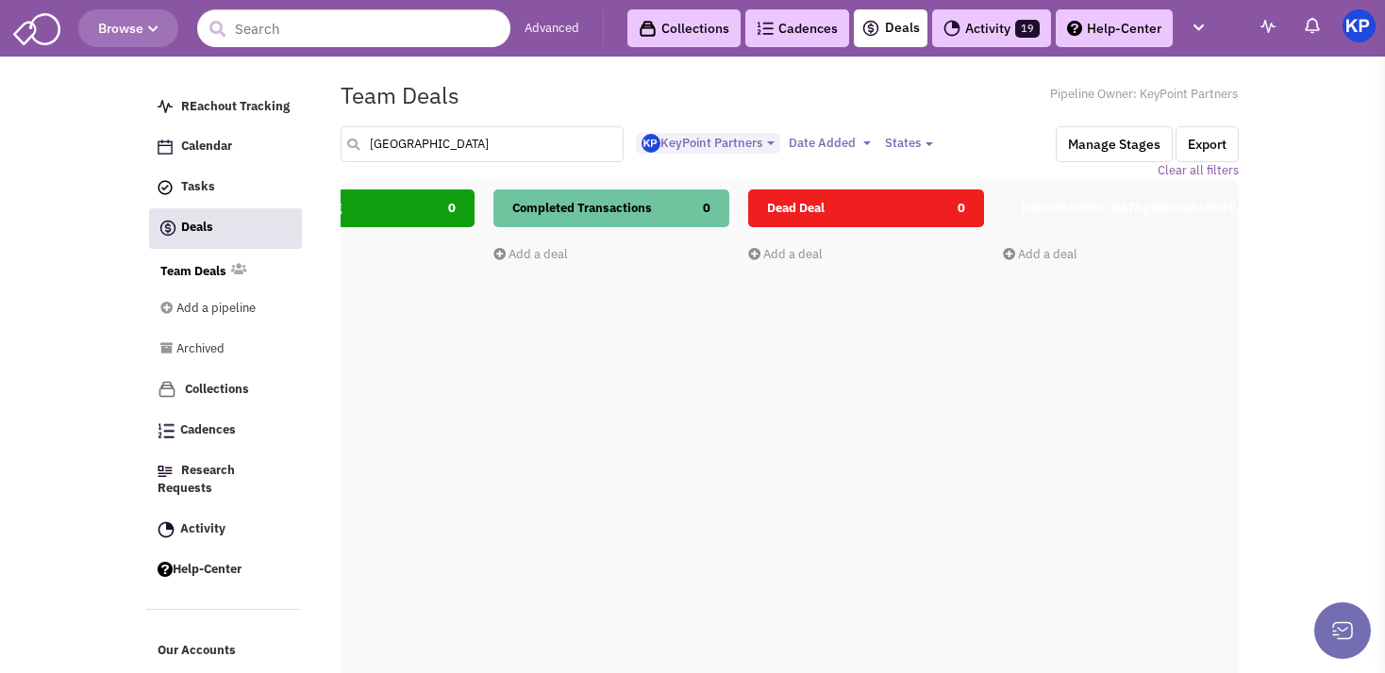
scroll to position [0, 887]
